Goal: Information Seeking & Learning: Compare options

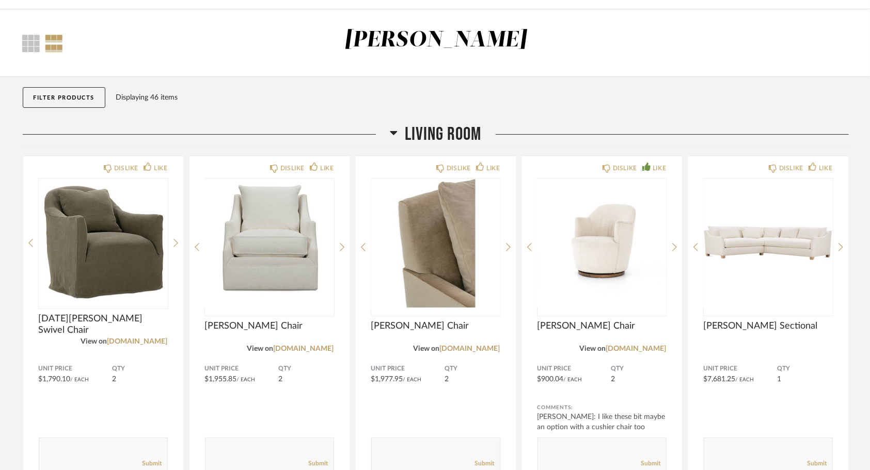
scroll to position [155, 0]
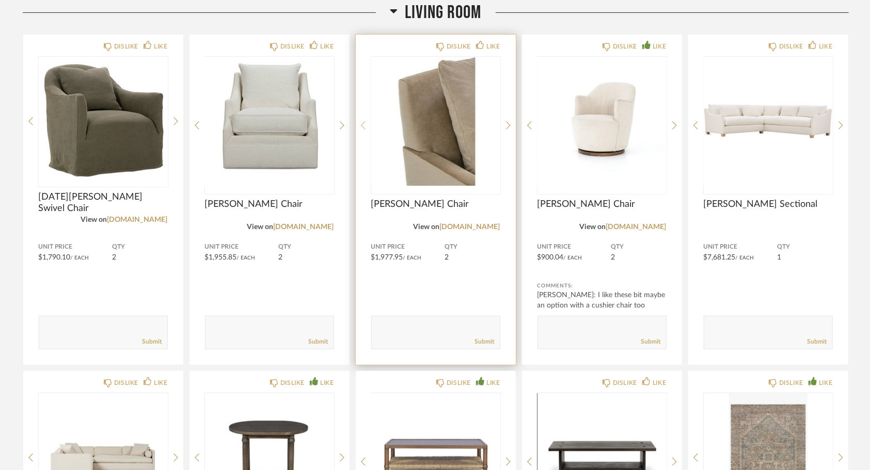
click at [363, 123] on icon at bounding box center [363, 125] width 5 height 8
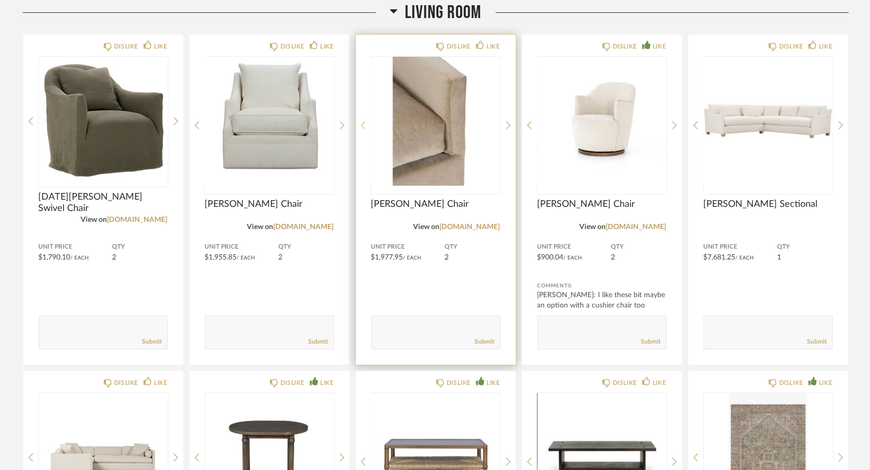
click at [363, 123] on icon at bounding box center [363, 125] width 5 height 8
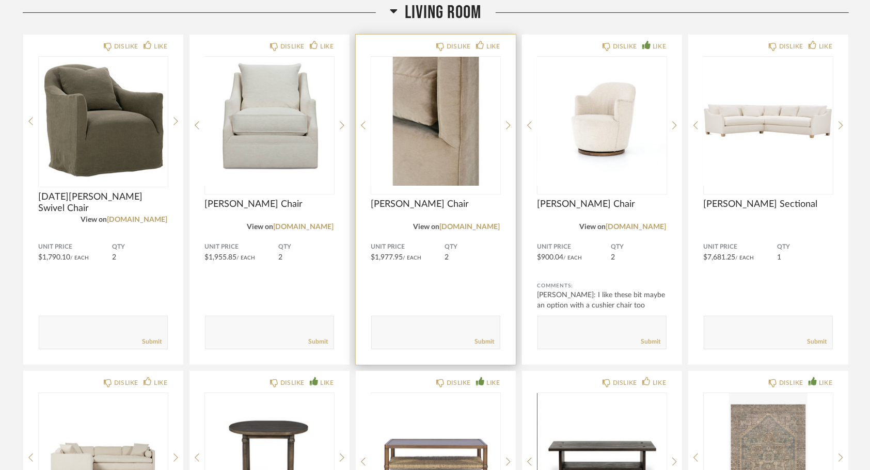
click at [365, 124] on icon at bounding box center [363, 125] width 5 height 9
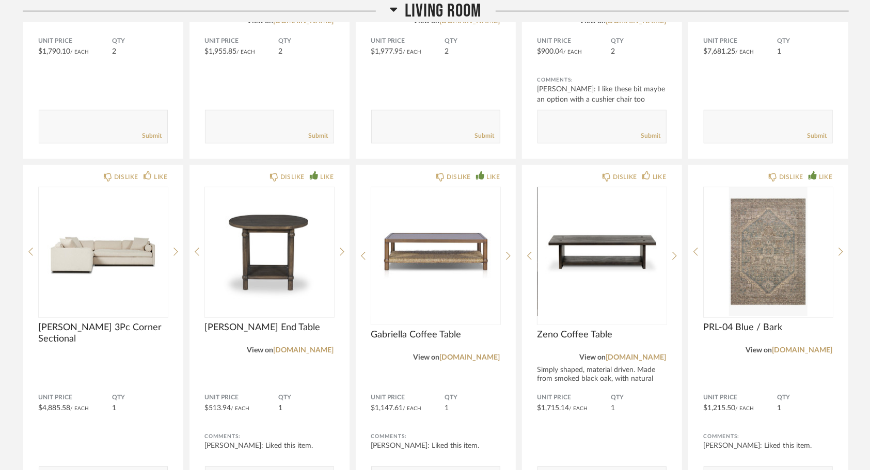
scroll to position [361, 0]
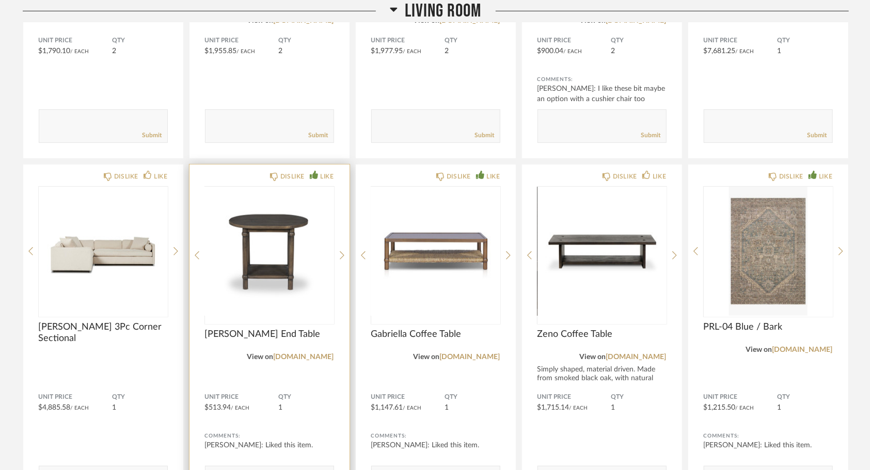
click at [0, 0] on img at bounding box center [0, 0] width 0 height 0
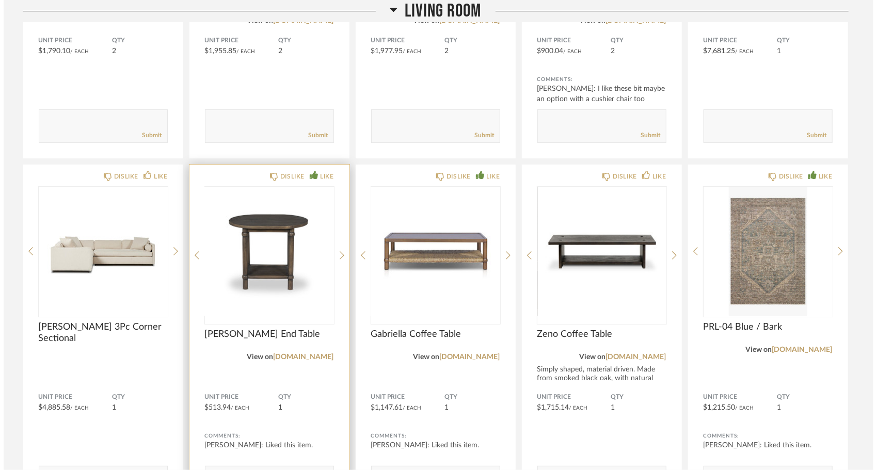
scroll to position [0, 0]
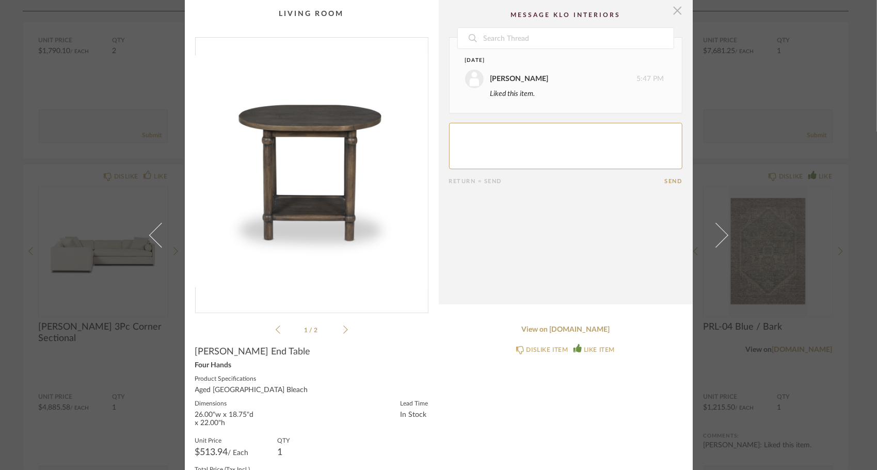
click at [674, 10] on span "button" at bounding box center [678, 10] width 21 height 21
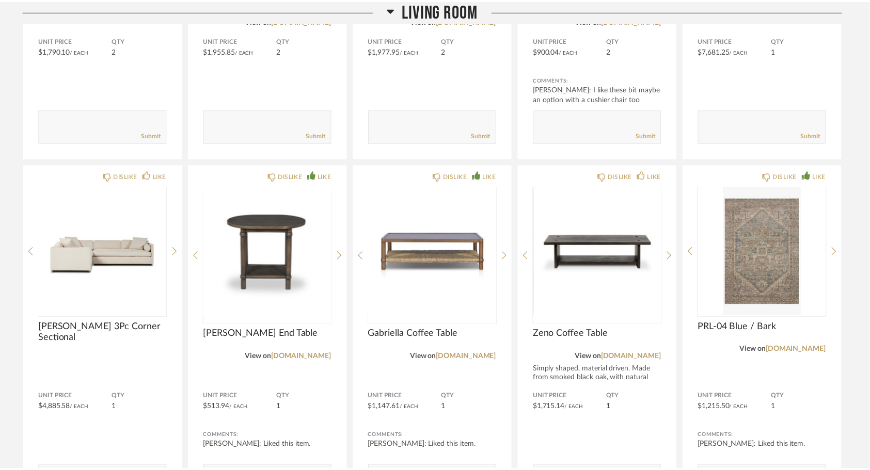
scroll to position [361, 0]
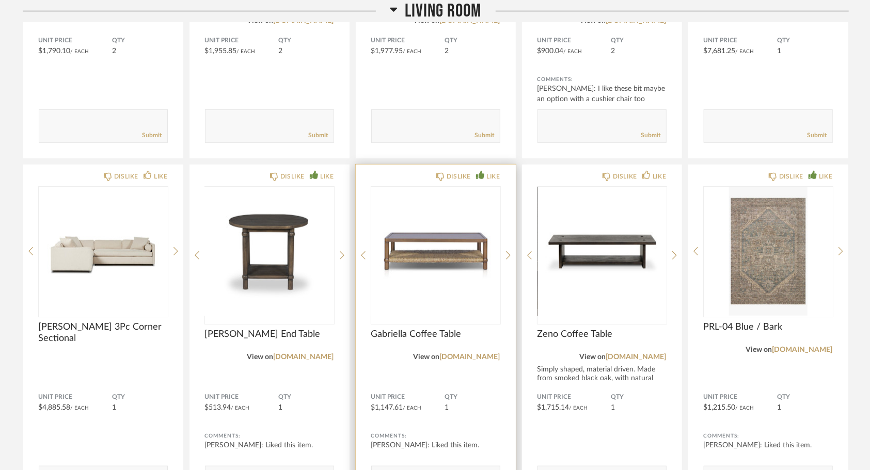
click at [458, 250] on img "0" at bounding box center [435, 251] width 129 height 129
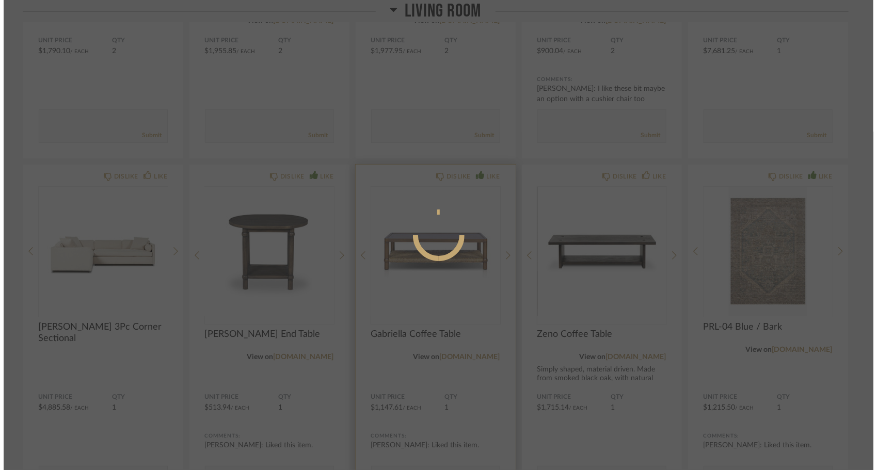
scroll to position [0, 0]
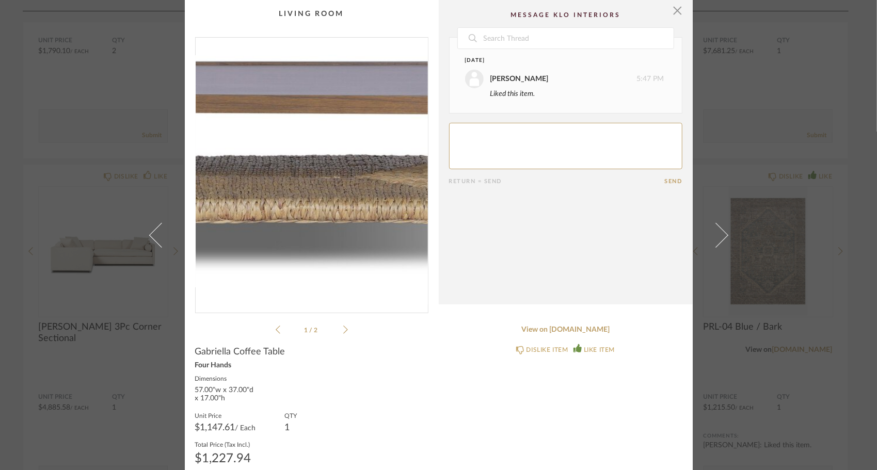
click at [333, 174] on img "0" at bounding box center [312, 171] width 232 height 267
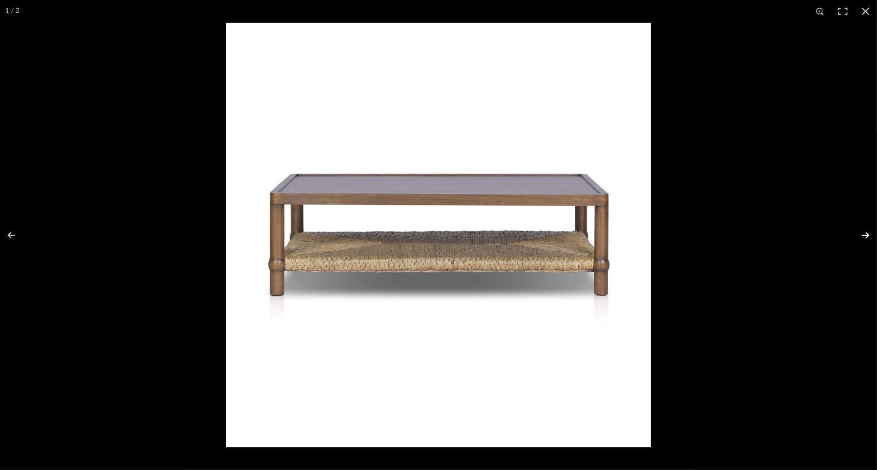
click at [864, 235] on button at bounding box center [859, 236] width 36 height 52
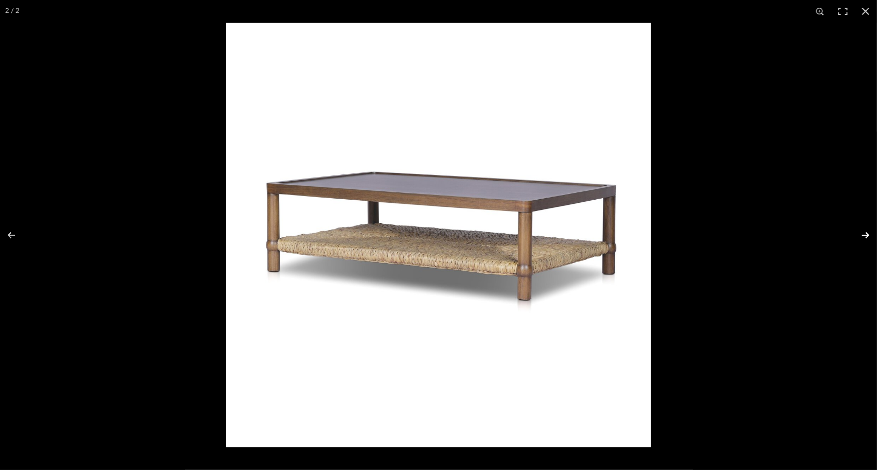
click at [865, 235] on button at bounding box center [859, 236] width 36 height 52
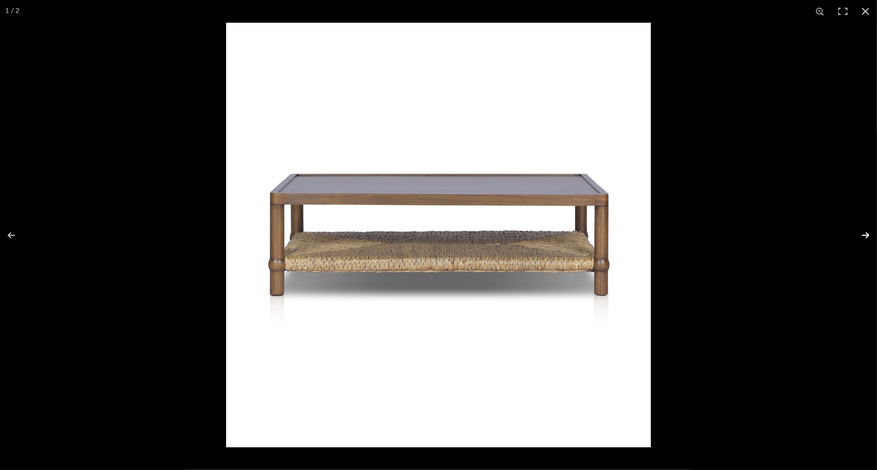
click at [865, 235] on button at bounding box center [859, 236] width 36 height 52
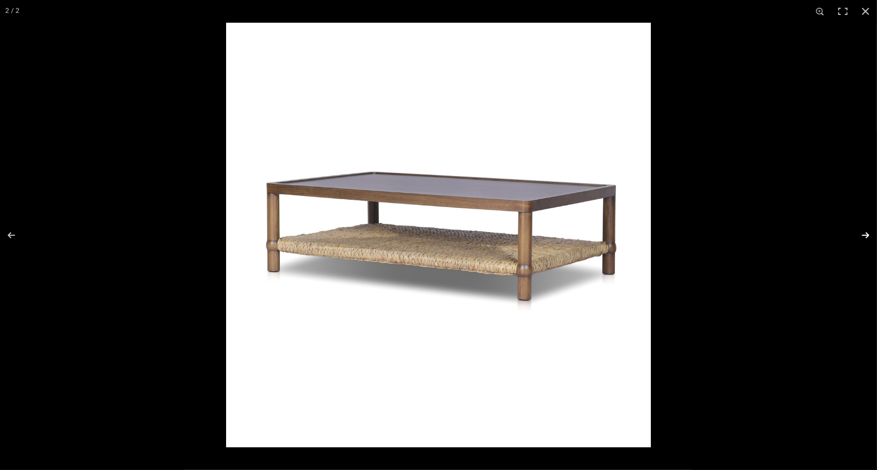
click at [865, 235] on button at bounding box center [859, 236] width 36 height 52
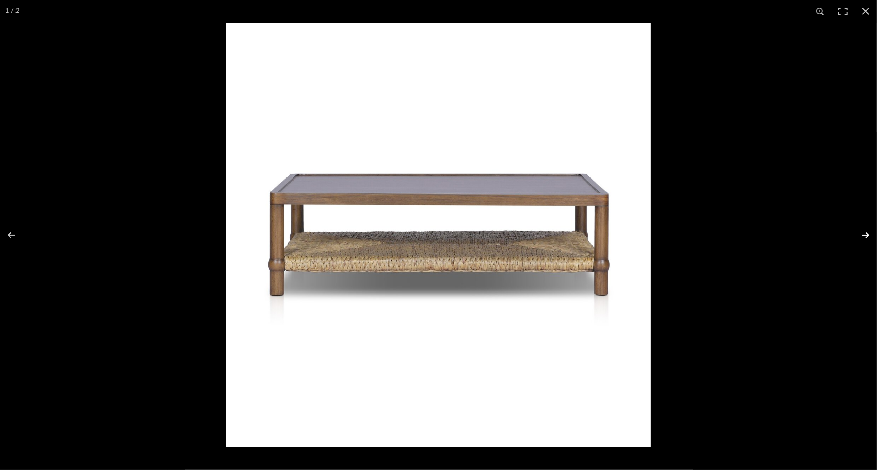
click at [866, 235] on button at bounding box center [859, 236] width 36 height 52
click at [868, 235] on button at bounding box center [859, 236] width 36 height 52
click at [863, 10] on button at bounding box center [865, 11] width 23 height 23
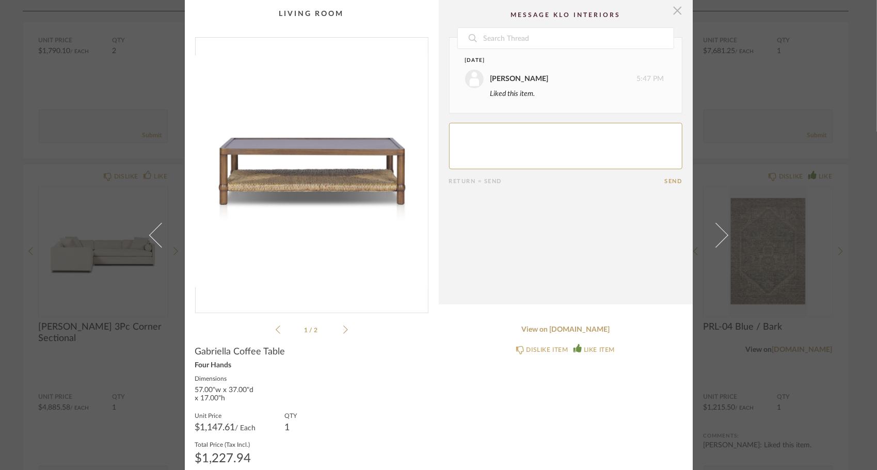
click at [677, 10] on span "button" at bounding box center [678, 10] width 21 height 21
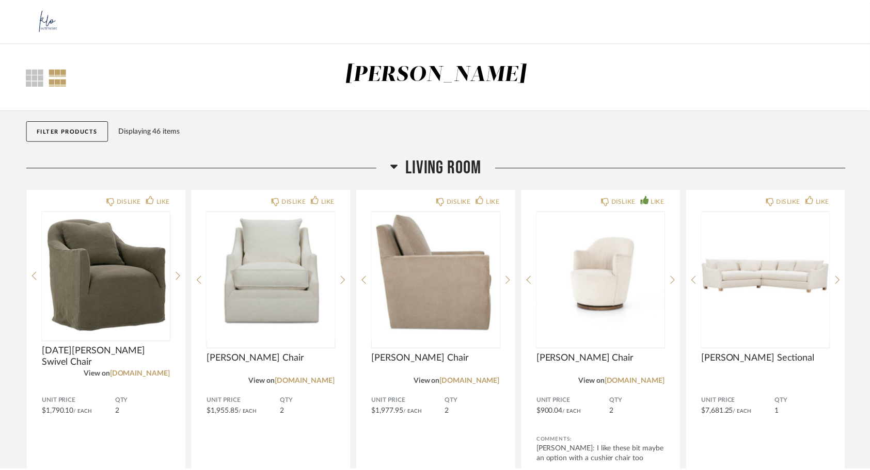
scroll to position [361, 0]
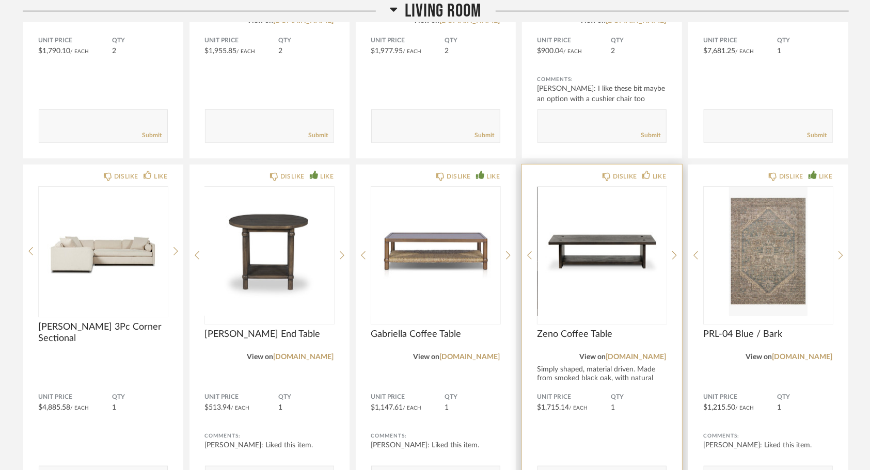
click at [606, 244] on img "0" at bounding box center [601, 251] width 129 height 129
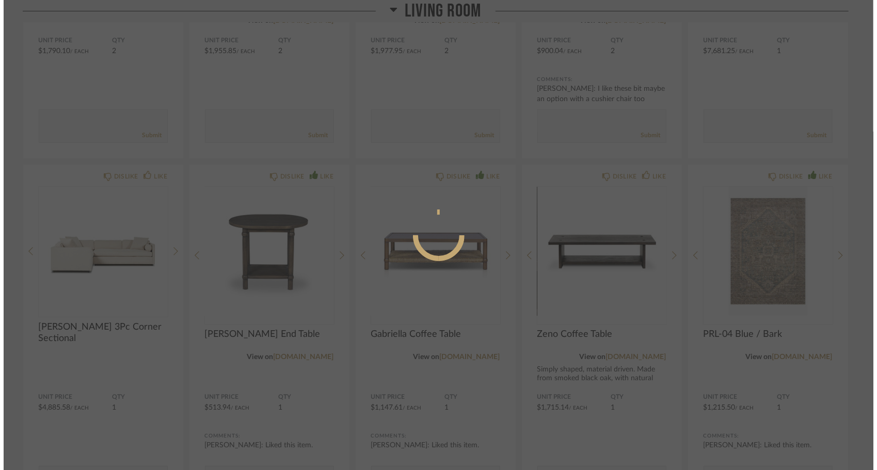
scroll to position [0, 0]
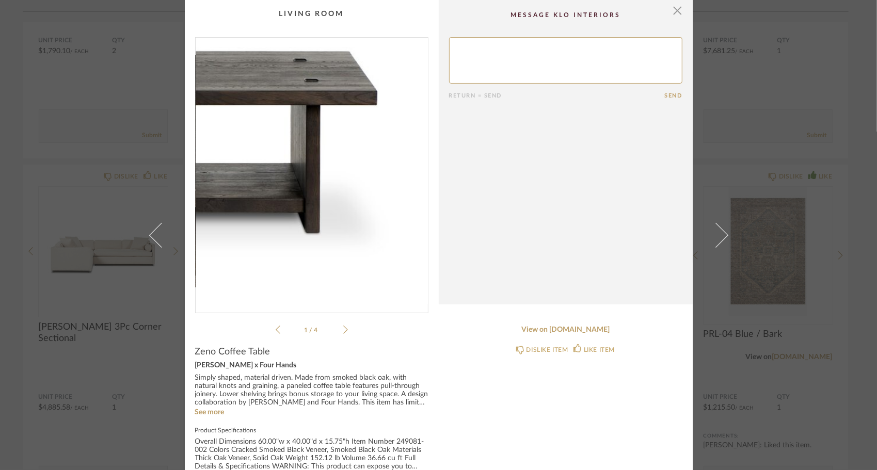
click at [384, 181] on img "0" at bounding box center [312, 171] width 232 height 267
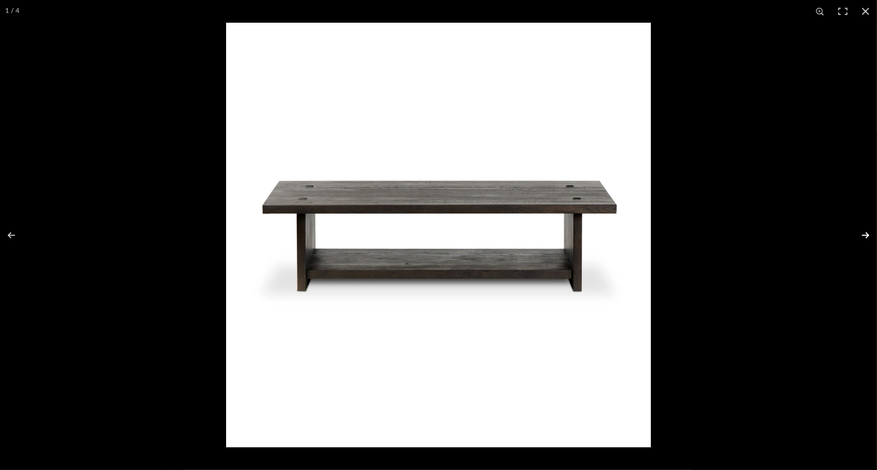
click at [864, 233] on button at bounding box center [859, 236] width 36 height 52
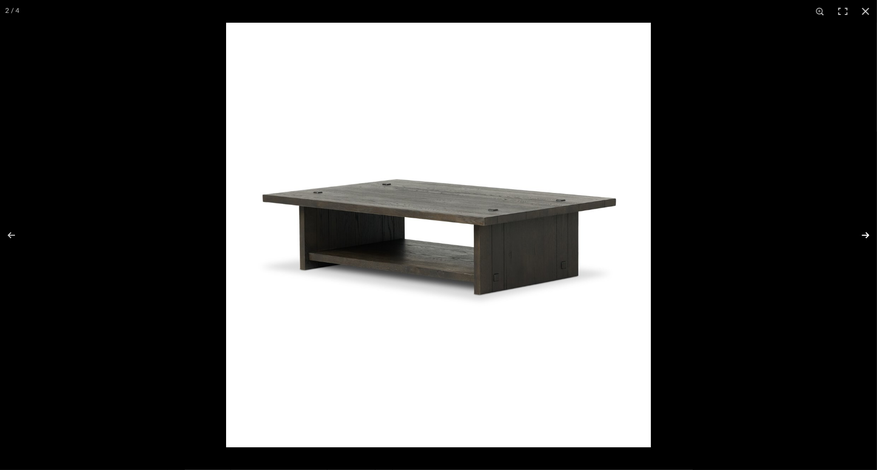
click at [862, 232] on button at bounding box center [859, 236] width 36 height 52
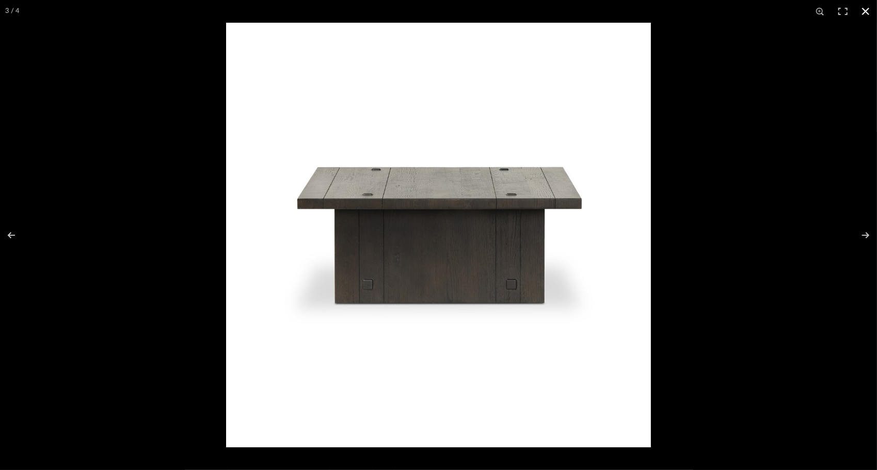
click at [867, 11] on button at bounding box center [865, 11] width 23 height 23
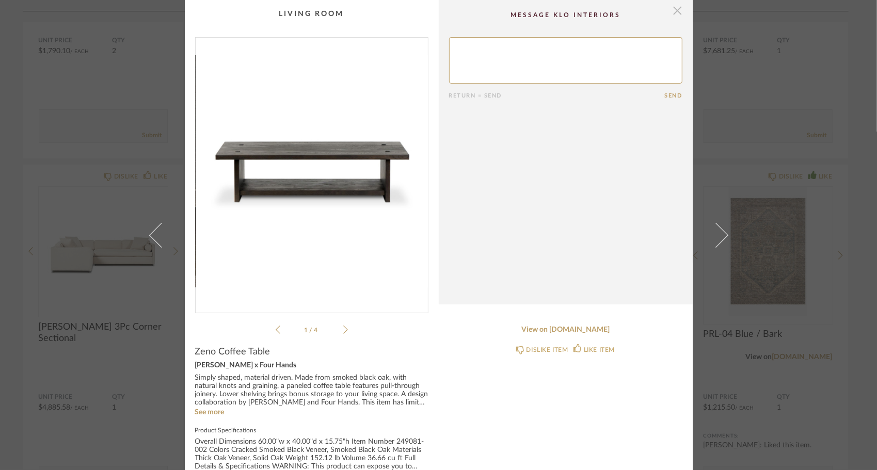
click at [675, 12] on span "button" at bounding box center [678, 10] width 21 height 21
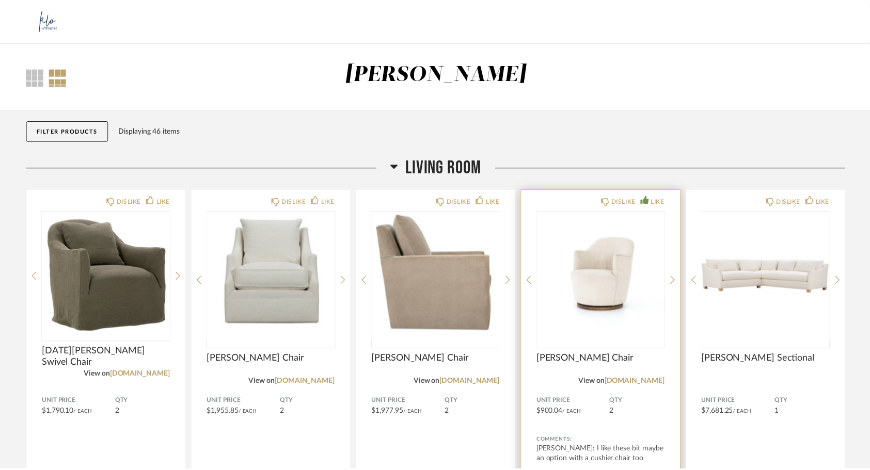
scroll to position [361, 0]
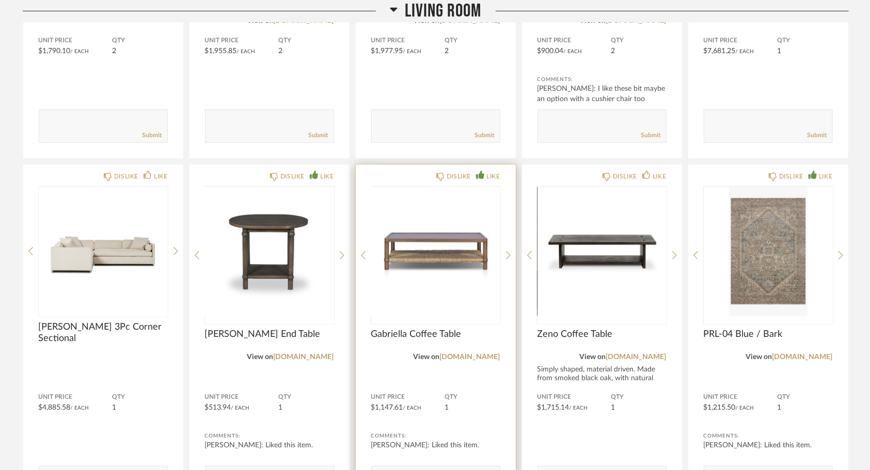
click at [406, 251] on img "0" at bounding box center [435, 251] width 129 height 129
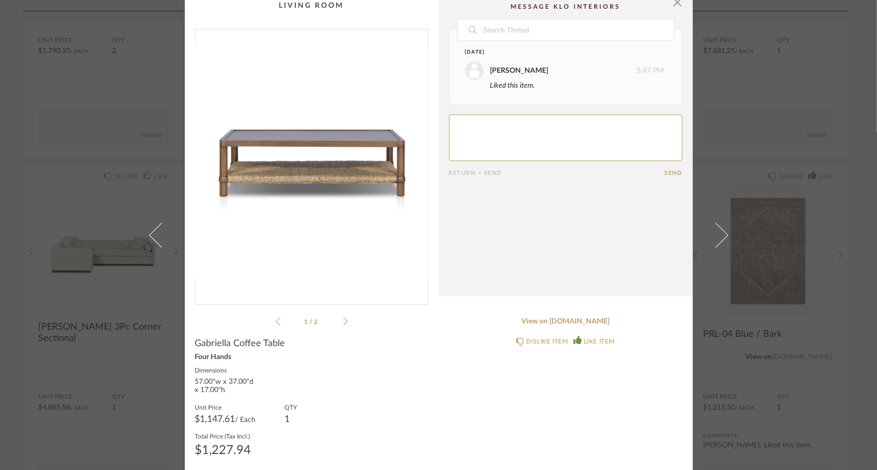
scroll to position [12, 0]
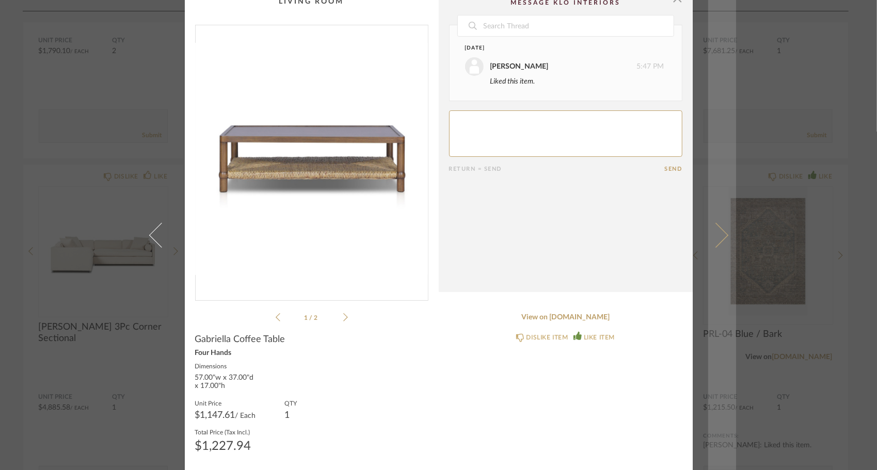
click at [731, 250] on link at bounding box center [722, 235] width 28 height 470
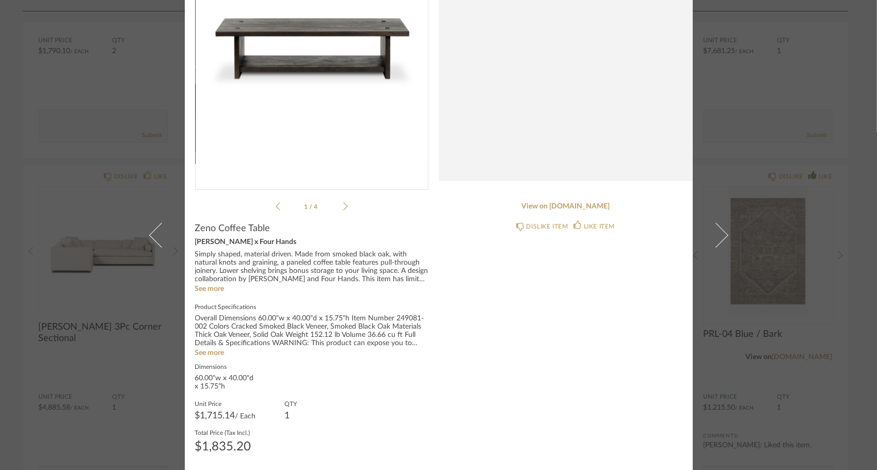
scroll to position [124, 0]
click at [582, 205] on link "View on [DOMAIN_NAME]" at bounding box center [565, 206] width 233 height 9
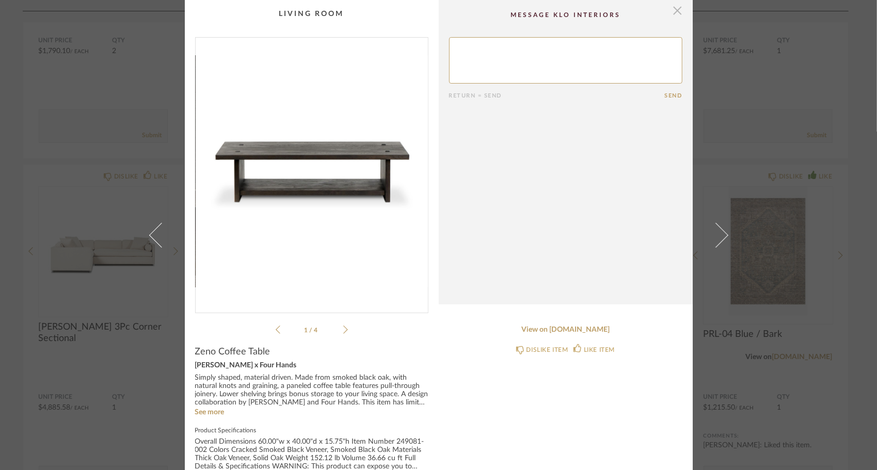
click at [678, 10] on span "button" at bounding box center [678, 10] width 21 height 21
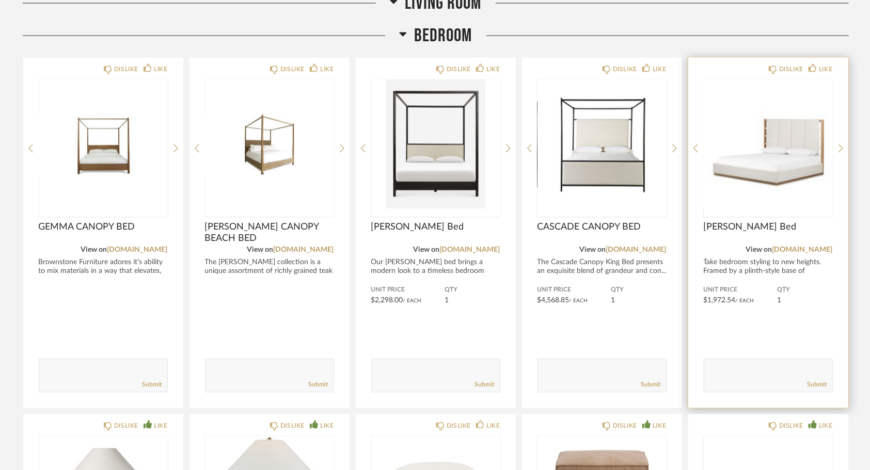
scroll to position [1239, 0]
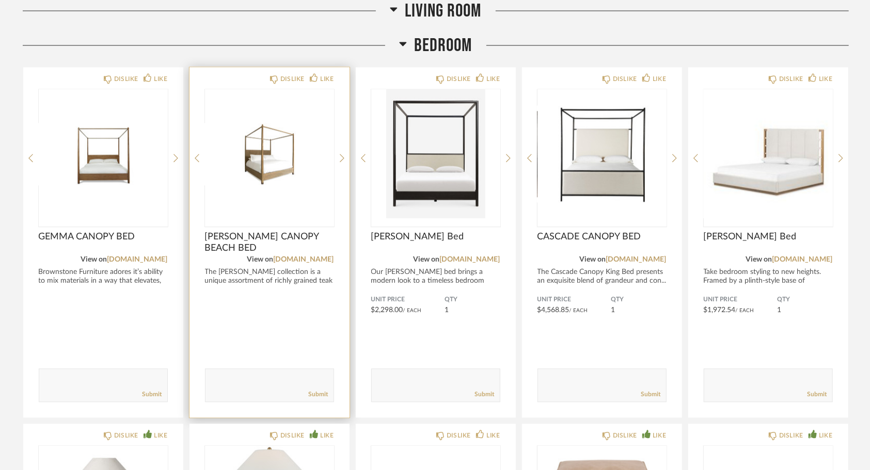
click at [263, 197] on img "0" at bounding box center [269, 154] width 129 height 129
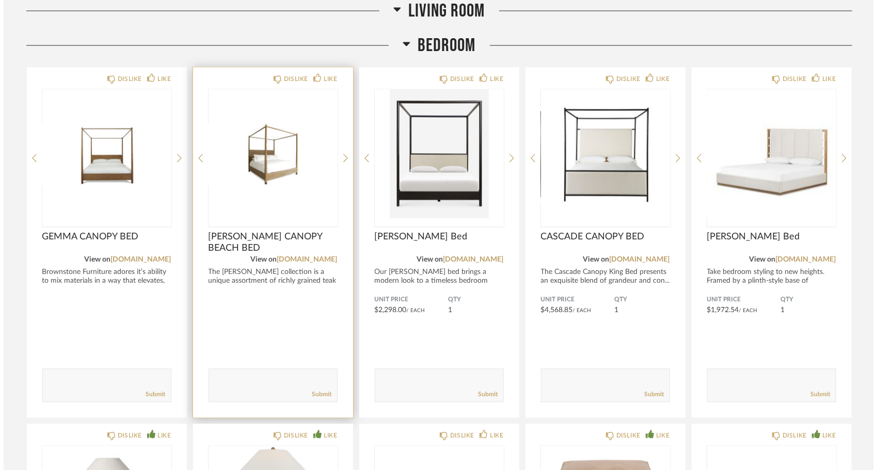
scroll to position [0, 0]
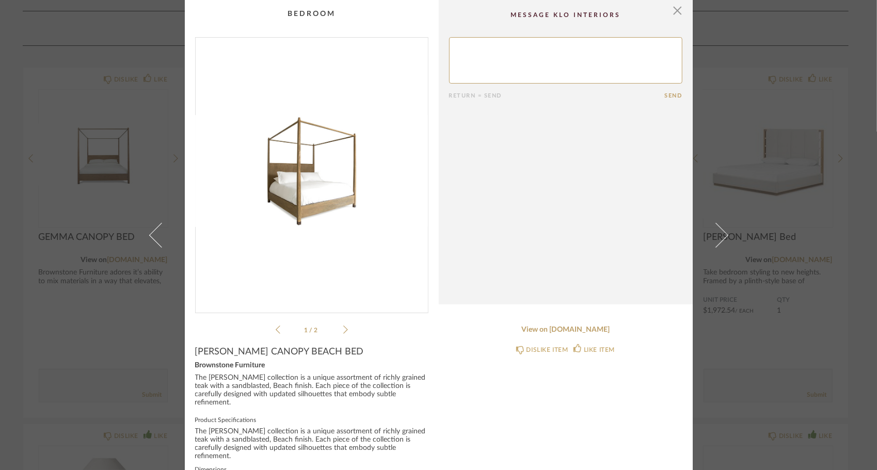
click at [305, 264] on img "0" at bounding box center [312, 171] width 232 height 267
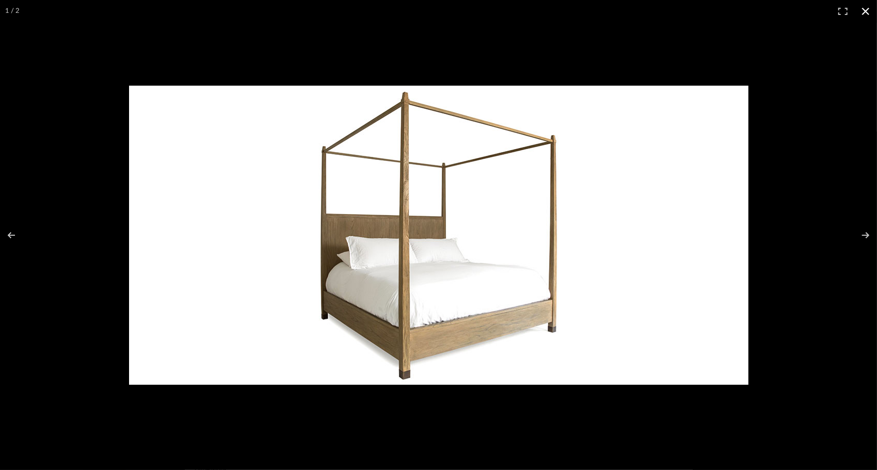
click at [869, 11] on button at bounding box center [865, 11] width 23 height 23
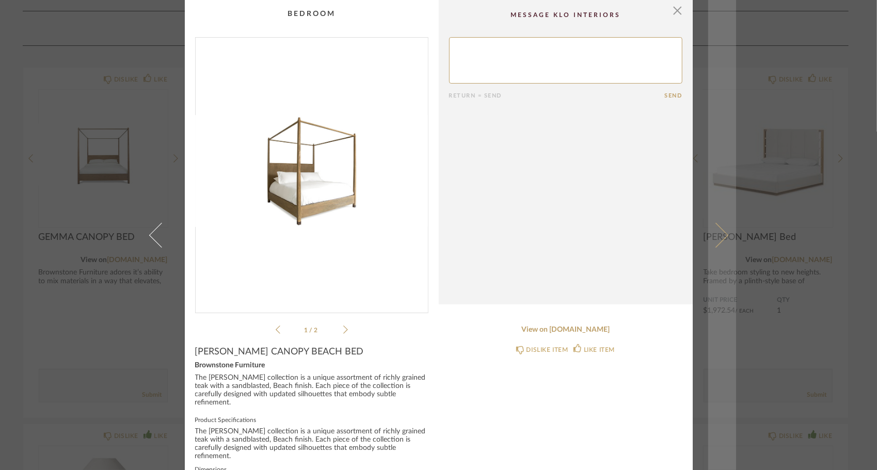
click at [727, 242] on link at bounding box center [722, 235] width 28 height 470
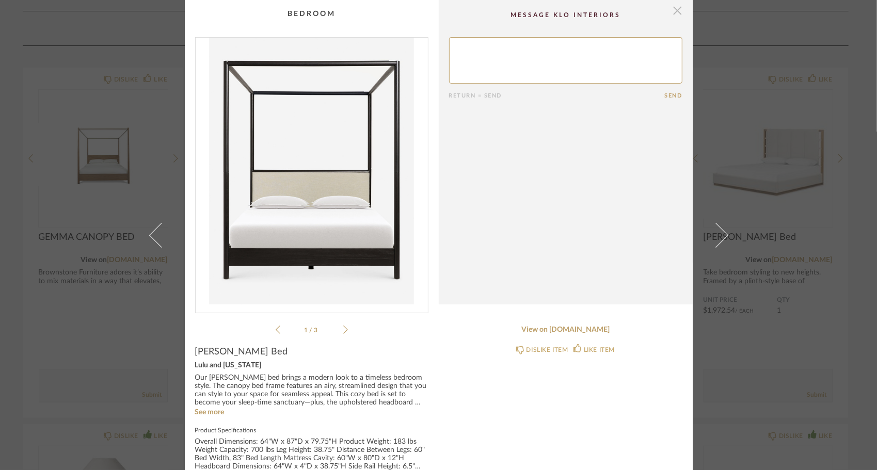
click at [676, 12] on span "button" at bounding box center [678, 10] width 21 height 21
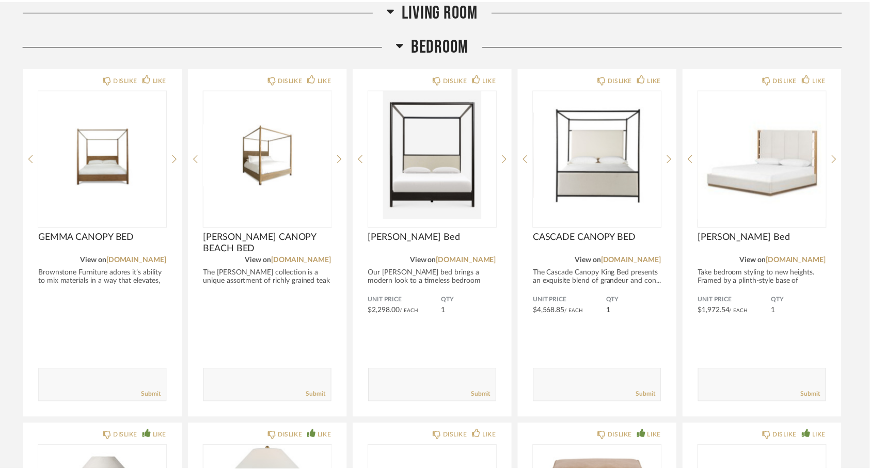
scroll to position [1239, 0]
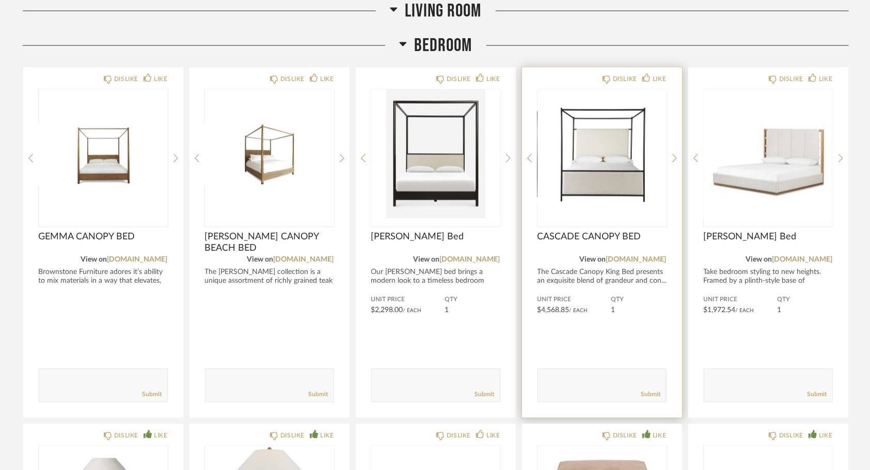
click at [606, 171] on img "0" at bounding box center [601, 154] width 129 height 129
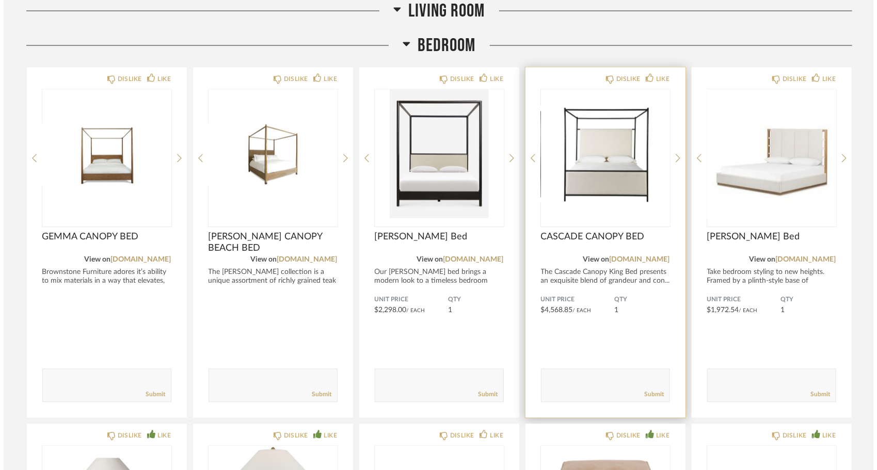
scroll to position [0, 0]
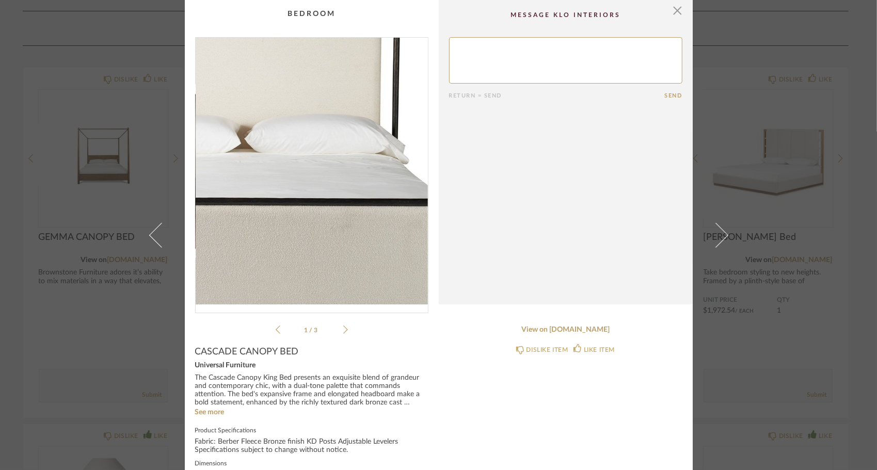
click at [333, 192] on img "0" at bounding box center [312, 171] width 232 height 267
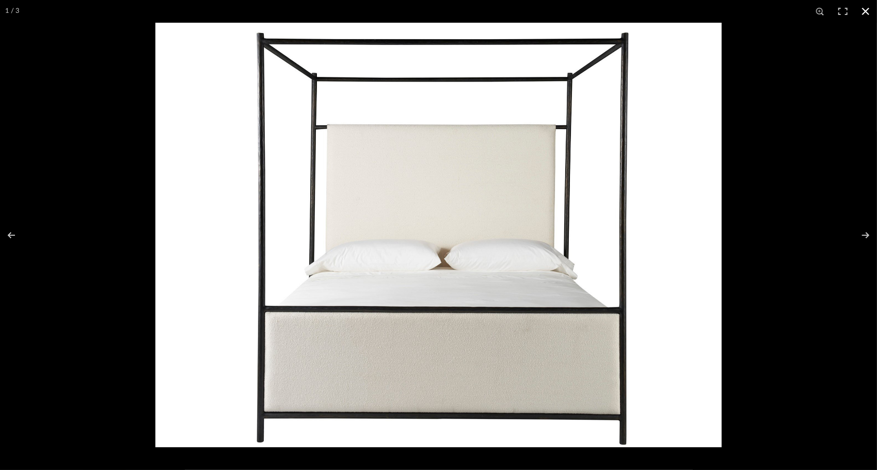
click at [861, 12] on button at bounding box center [865, 11] width 23 height 23
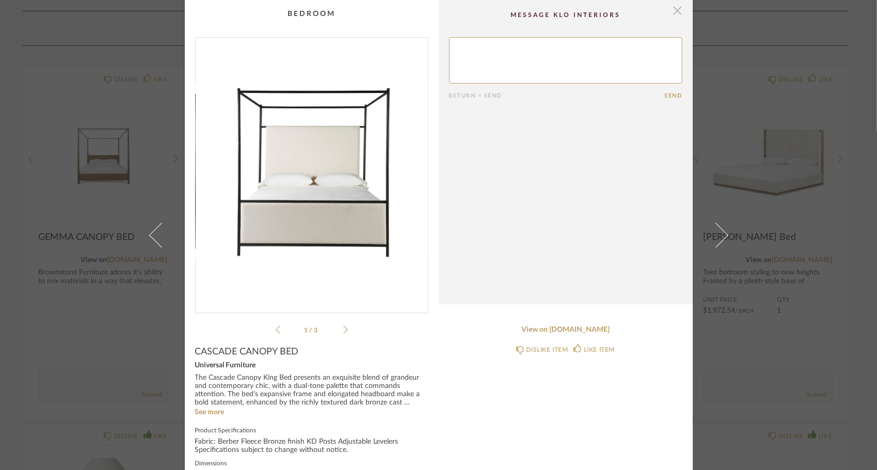
click at [671, 3] on span "button" at bounding box center [678, 10] width 21 height 21
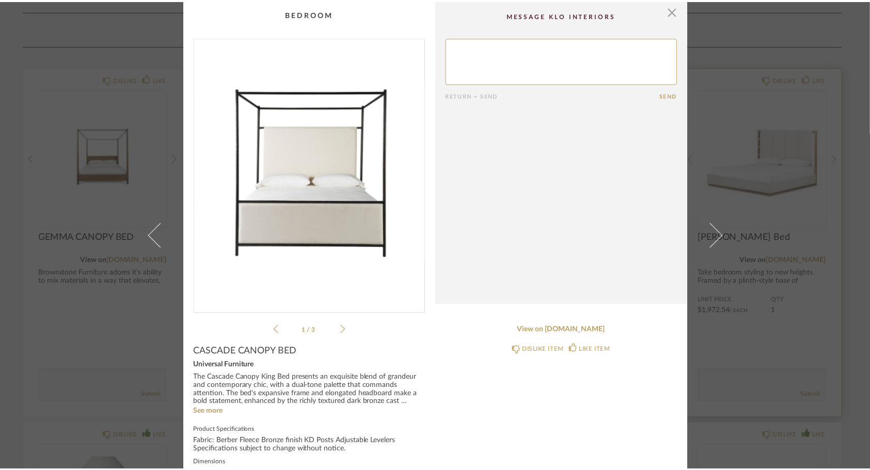
scroll to position [1239, 0]
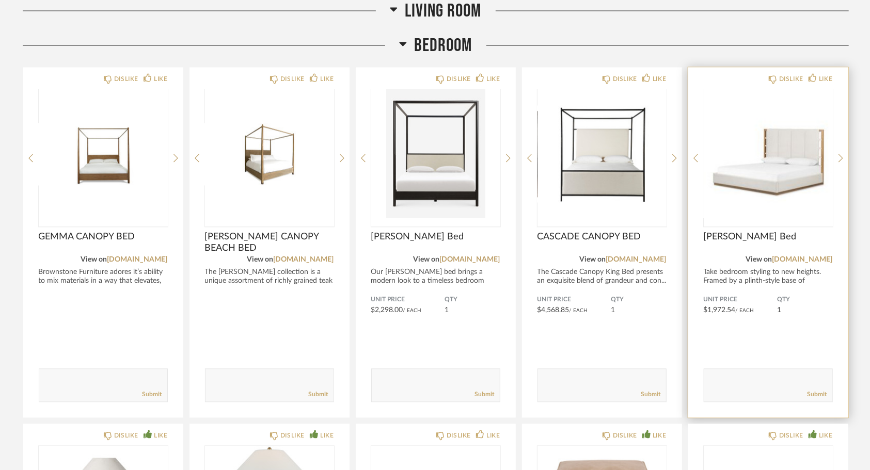
click at [769, 183] on img "1" at bounding box center [768, 154] width 129 height 129
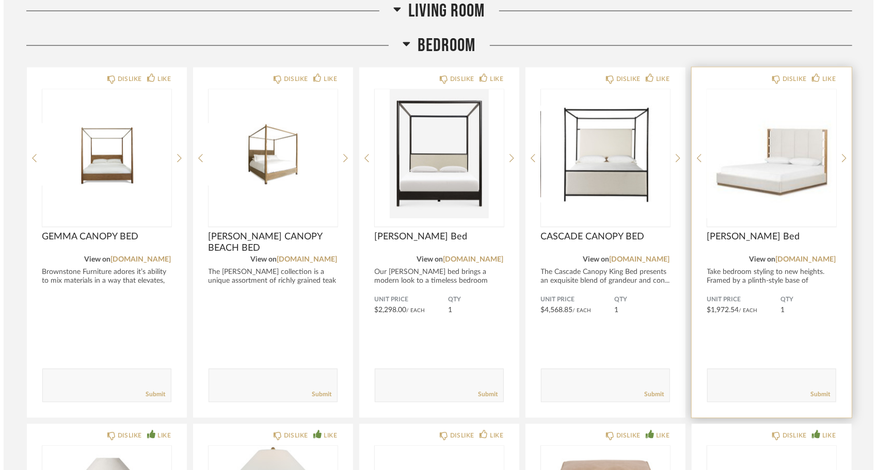
scroll to position [0, 0]
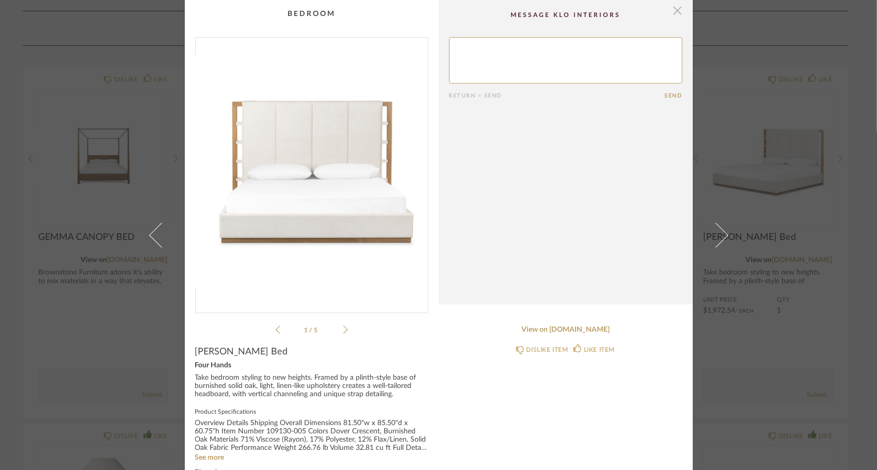
click at [668, 5] on span "button" at bounding box center [678, 10] width 21 height 21
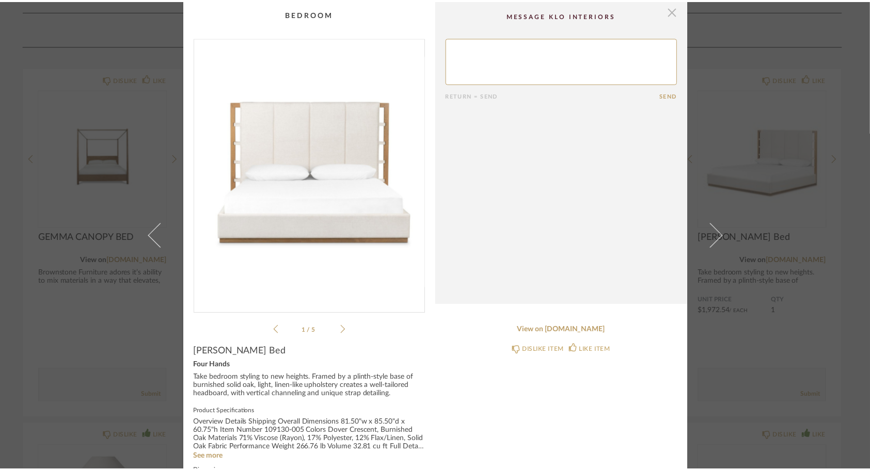
scroll to position [1239, 0]
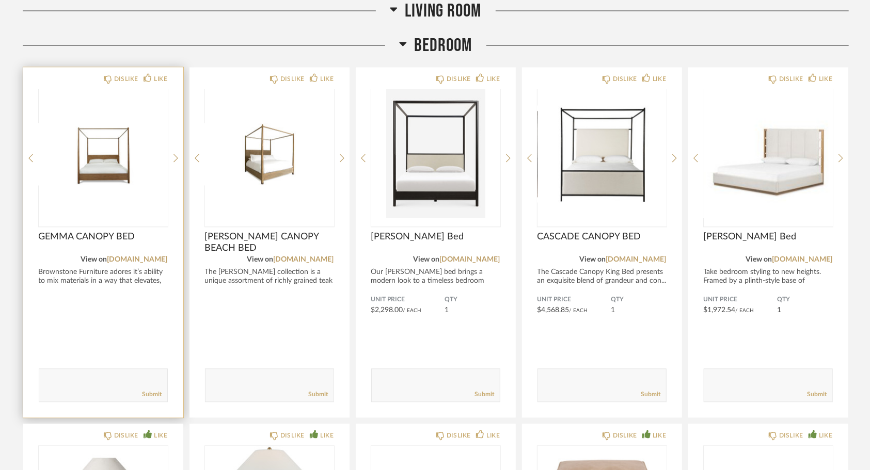
click at [135, 194] on img "0" at bounding box center [103, 154] width 129 height 129
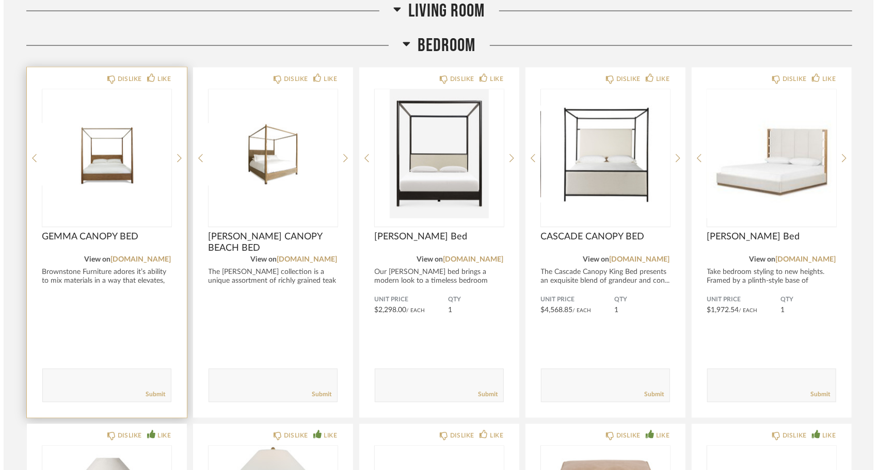
scroll to position [0, 0]
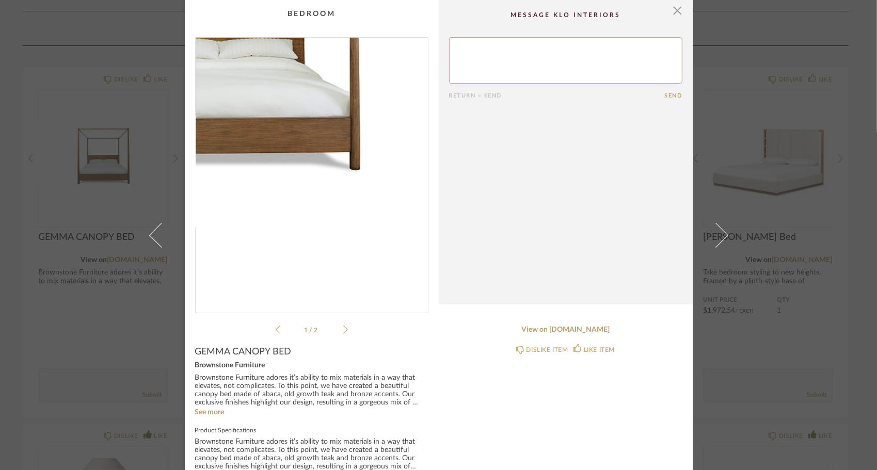
click at [340, 224] on img "0" at bounding box center [312, 171] width 232 height 267
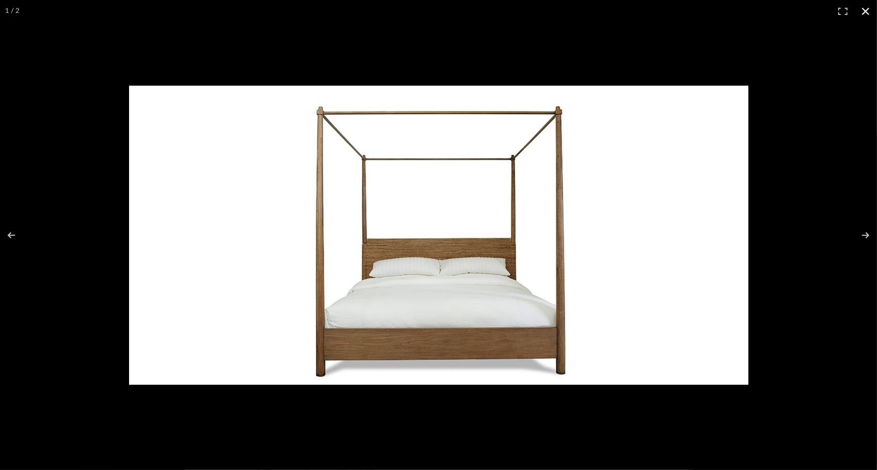
click at [862, 9] on button at bounding box center [865, 11] width 23 height 23
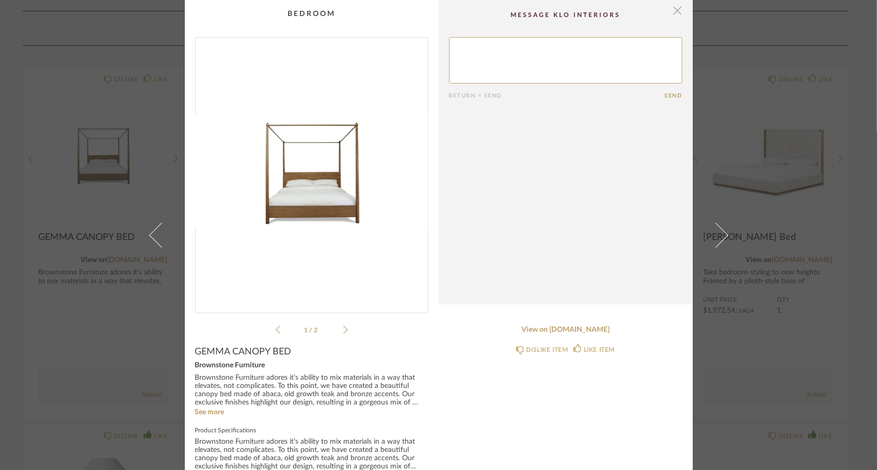
click at [672, 15] on span "button" at bounding box center [678, 10] width 21 height 21
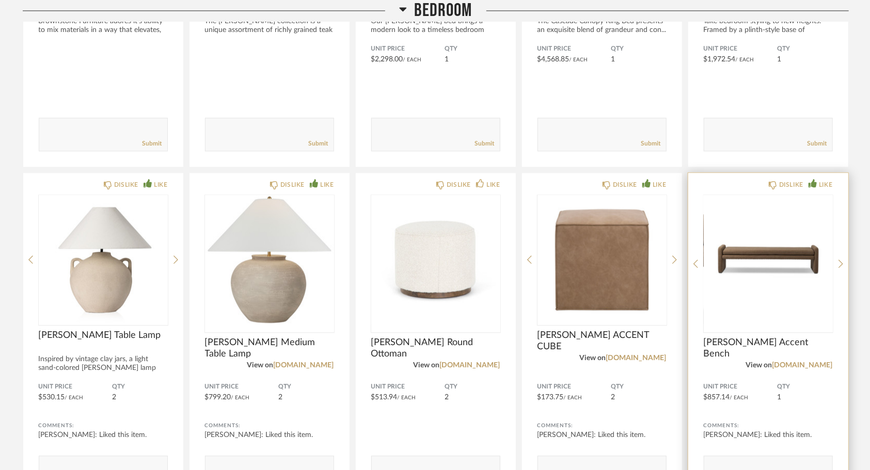
scroll to position [1497, 0]
